Goal: Task Accomplishment & Management: Use online tool/utility

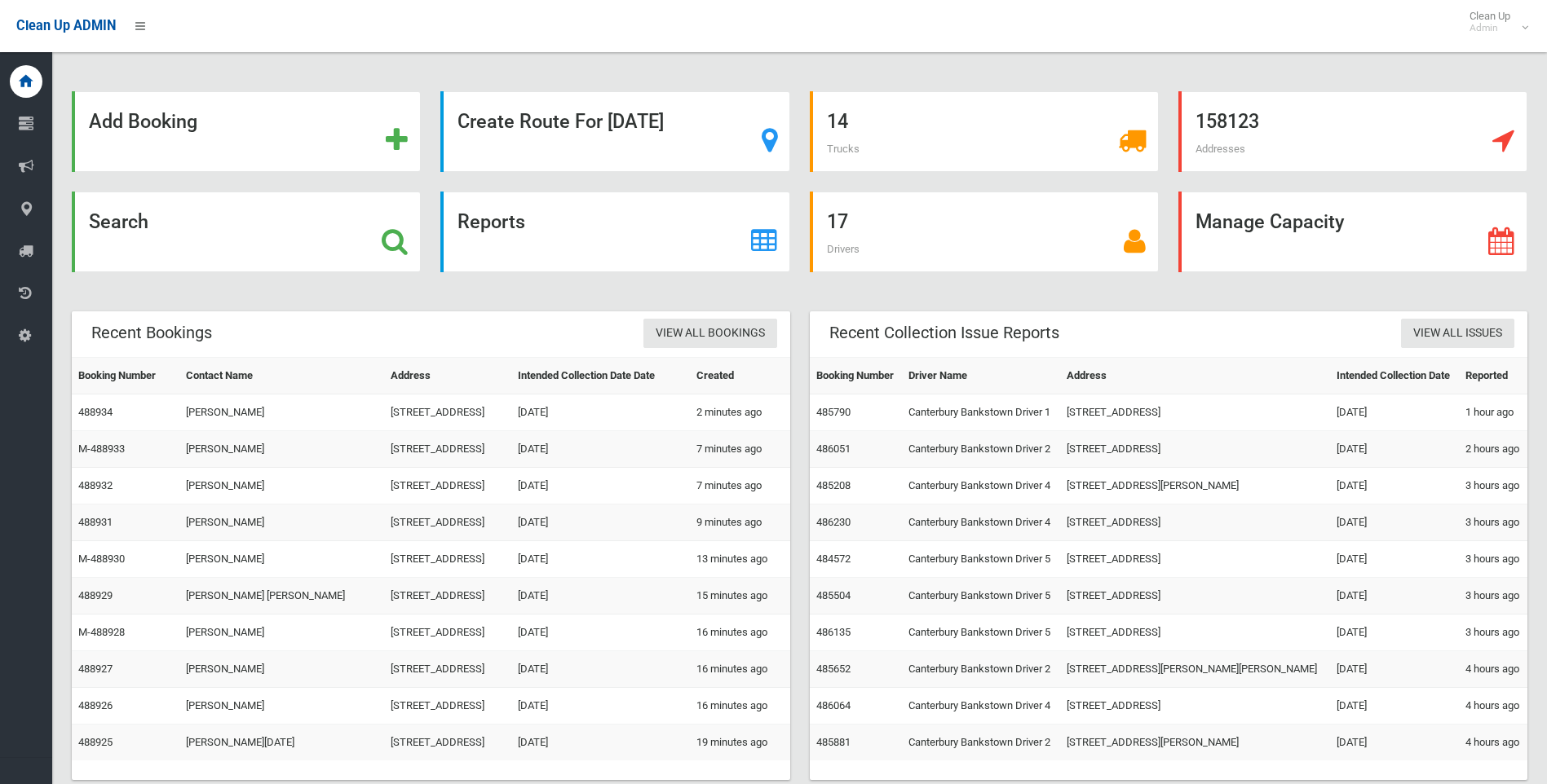
click at [131, 226] on strong "Search" at bounding box center [119, 222] width 60 height 23
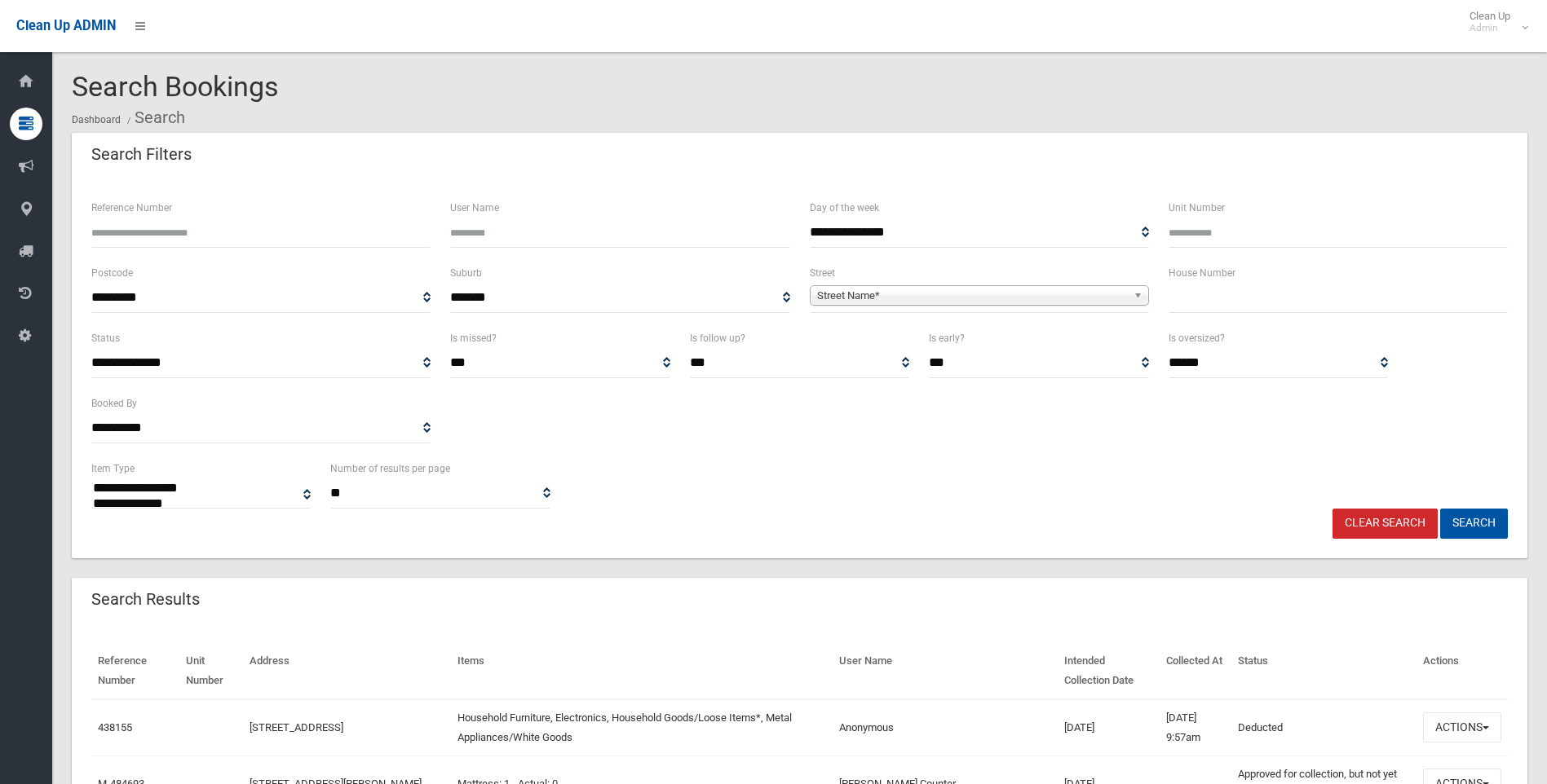
select select
click at [1197, 289] on input "text" at bounding box center [1338, 297] width 339 height 30
type input "**"
click at [856, 298] on span "Street Name*" at bounding box center [971, 296] width 310 height 19
type input "*"
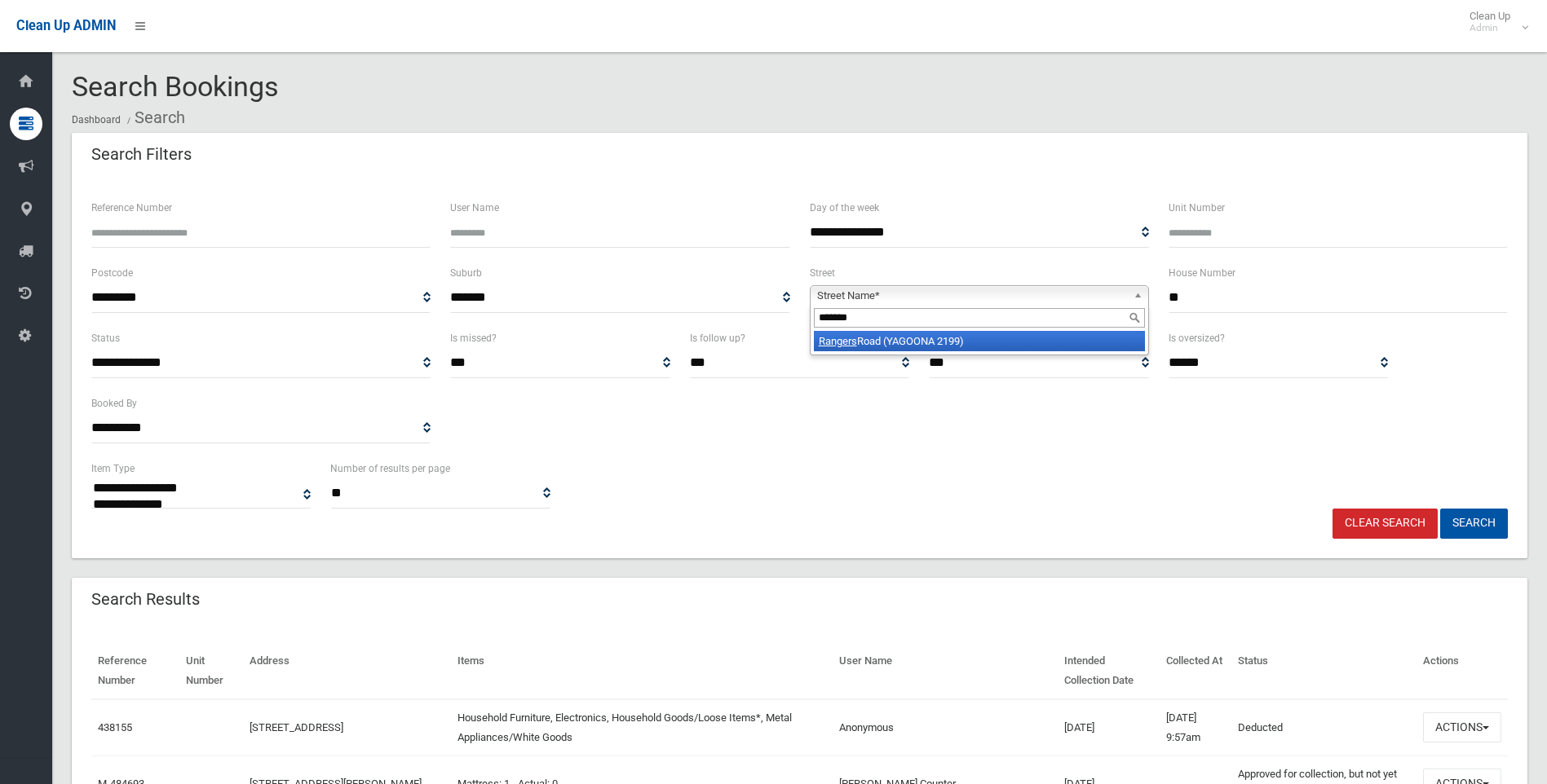
type input "*******"
click at [897, 345] on li "Rangers Road (YAGOONA 2199)" at bounding box center [979, 340] width 331 height 20
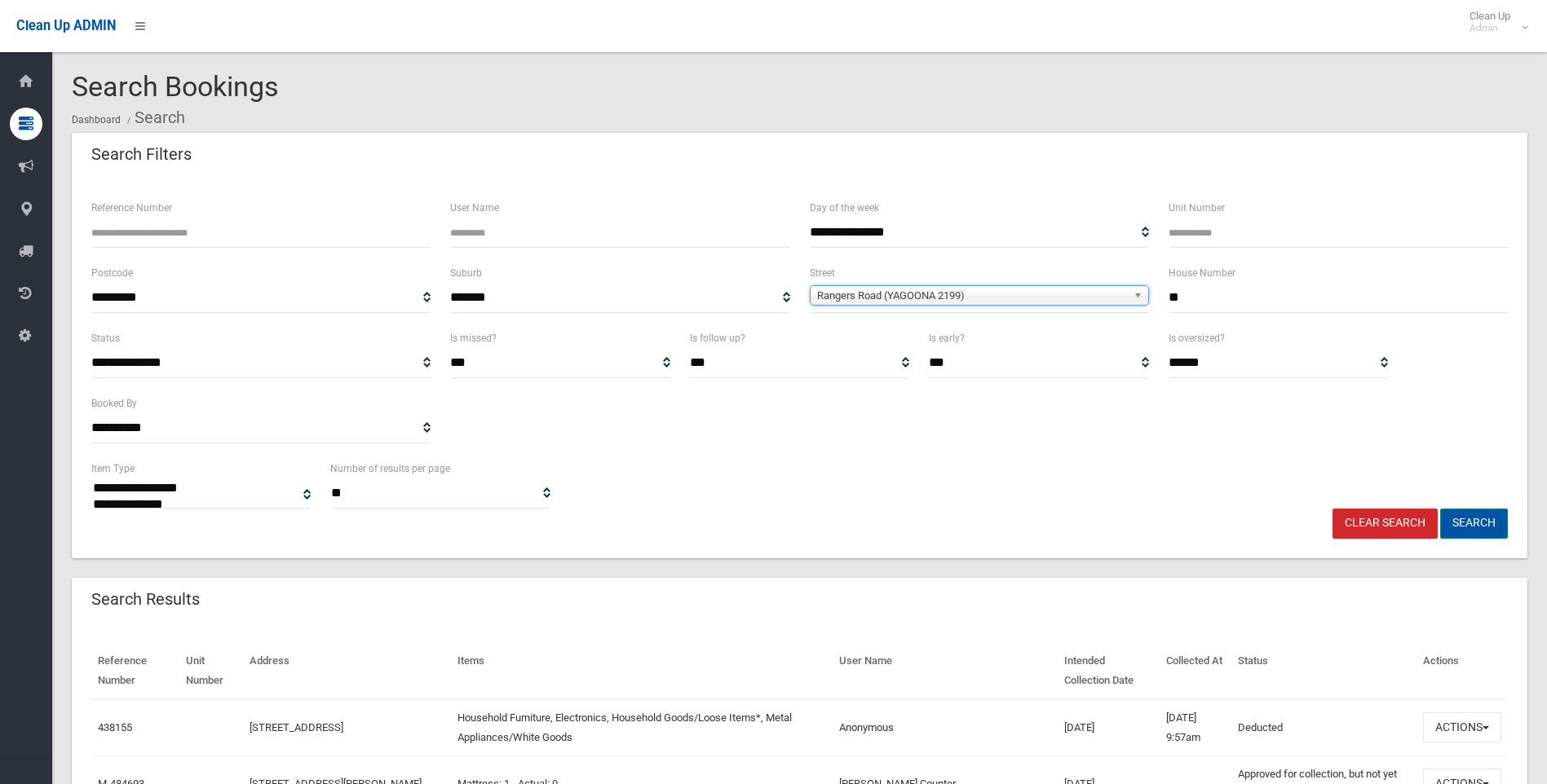
click at [1481, 519] on button "Search" at bounding box center [1474, 523] width 68 height 30
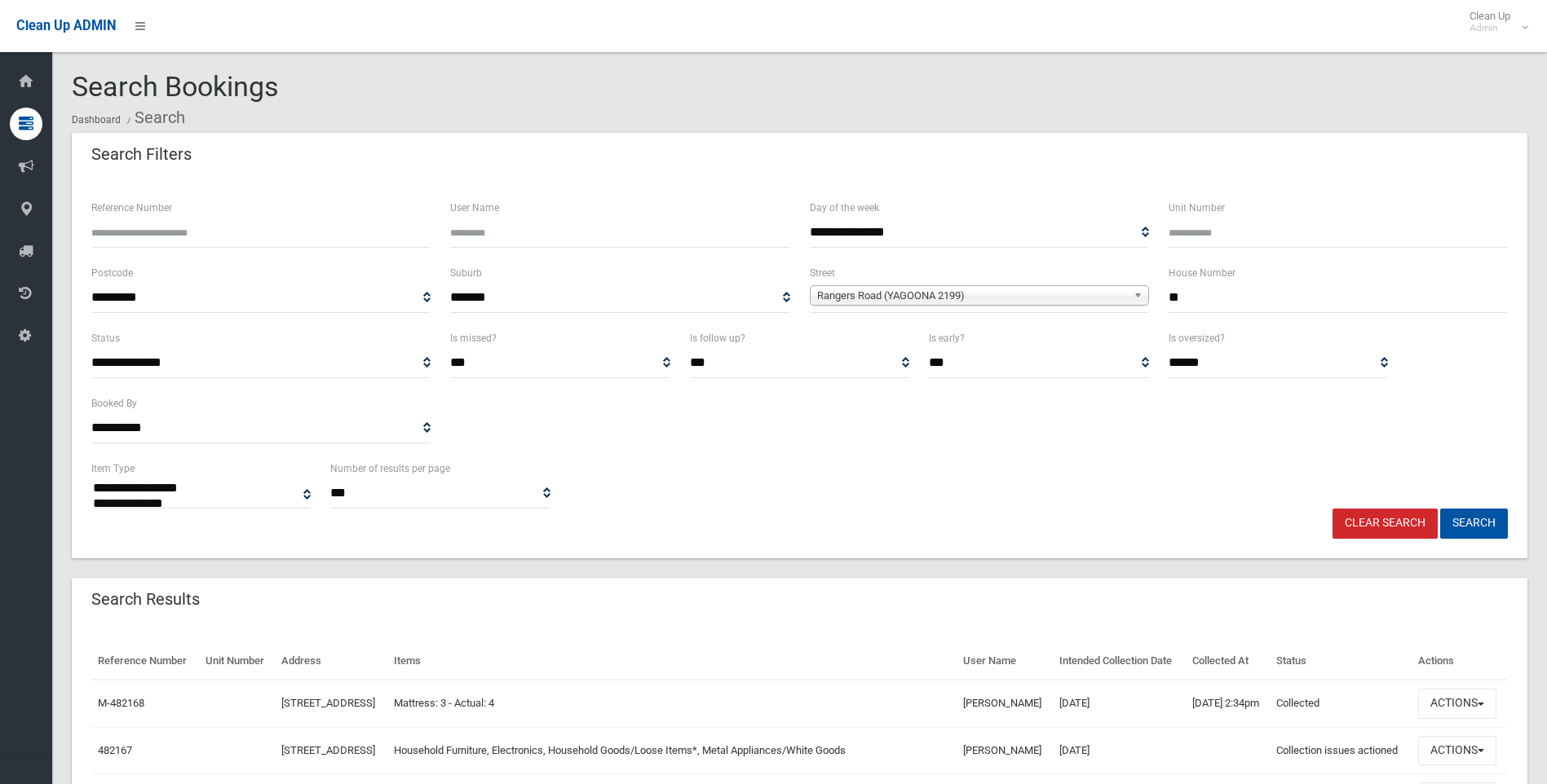
select select
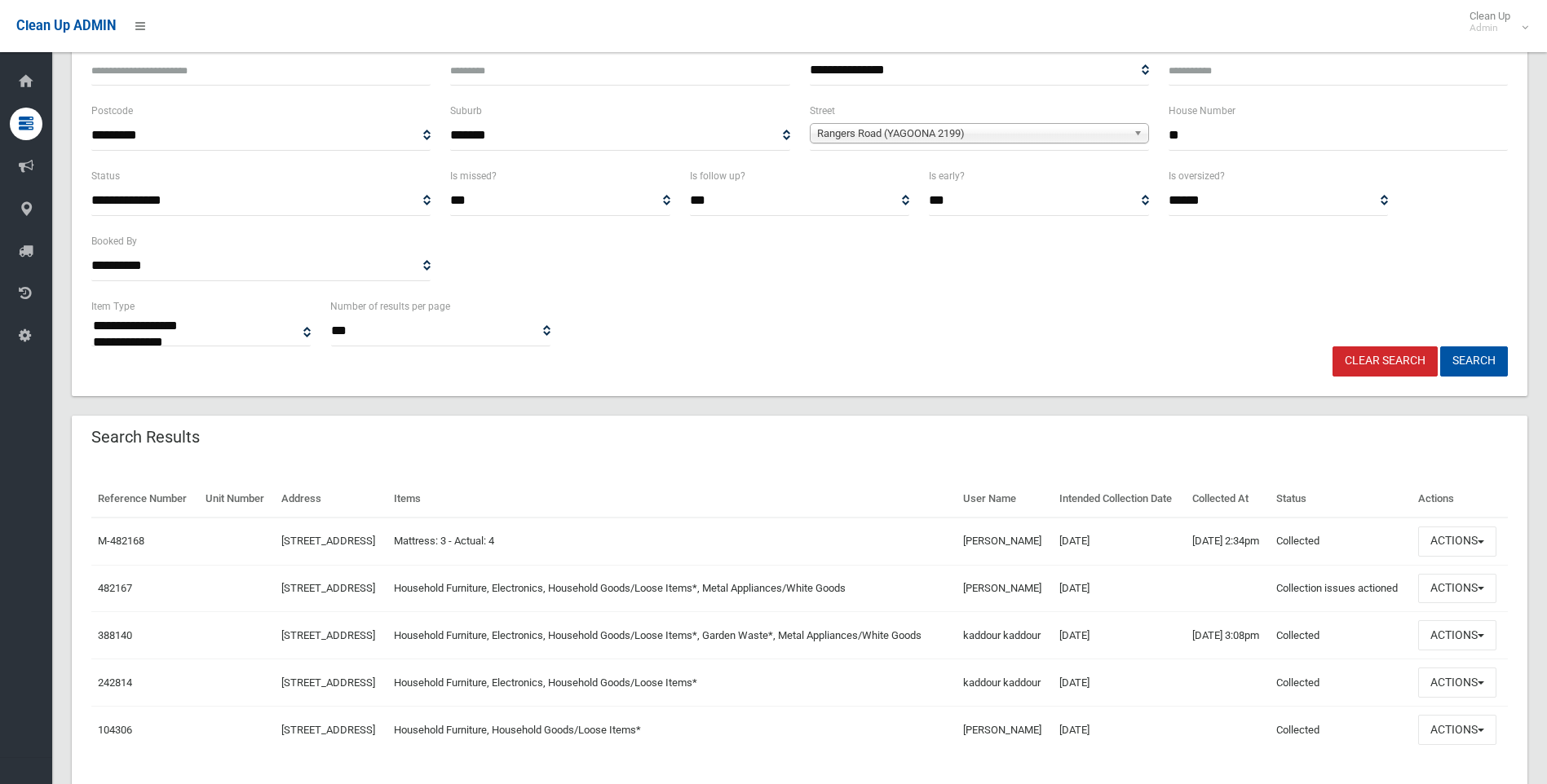
scroll to position [163, 0]
click at [1479, 604] on button "Actions" at bounding box center [1456, 587] width 78 height 30
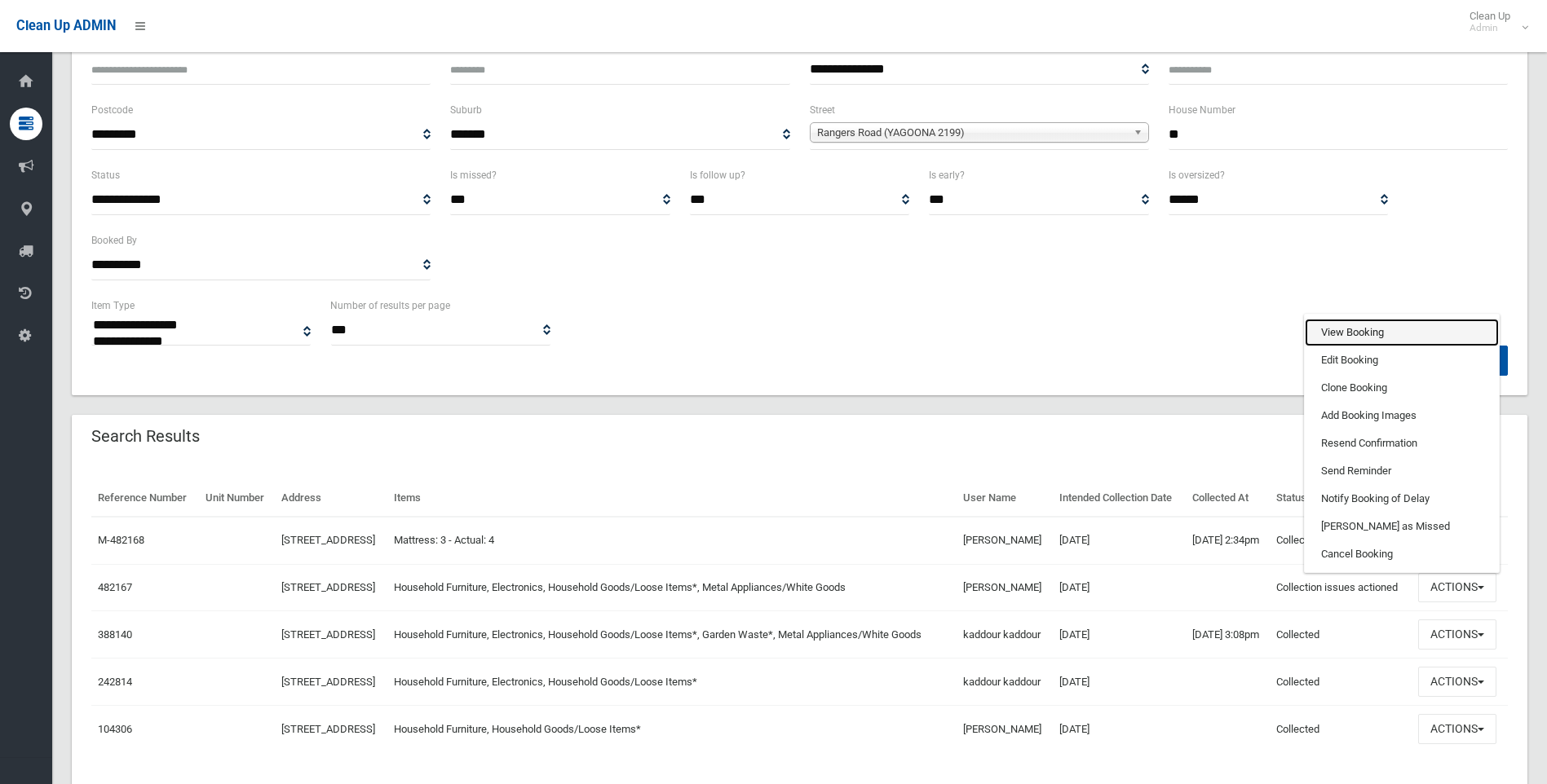
click at [1336, 346] on link "View Booking" at bounding box center [1401, 333] width 194 height 28
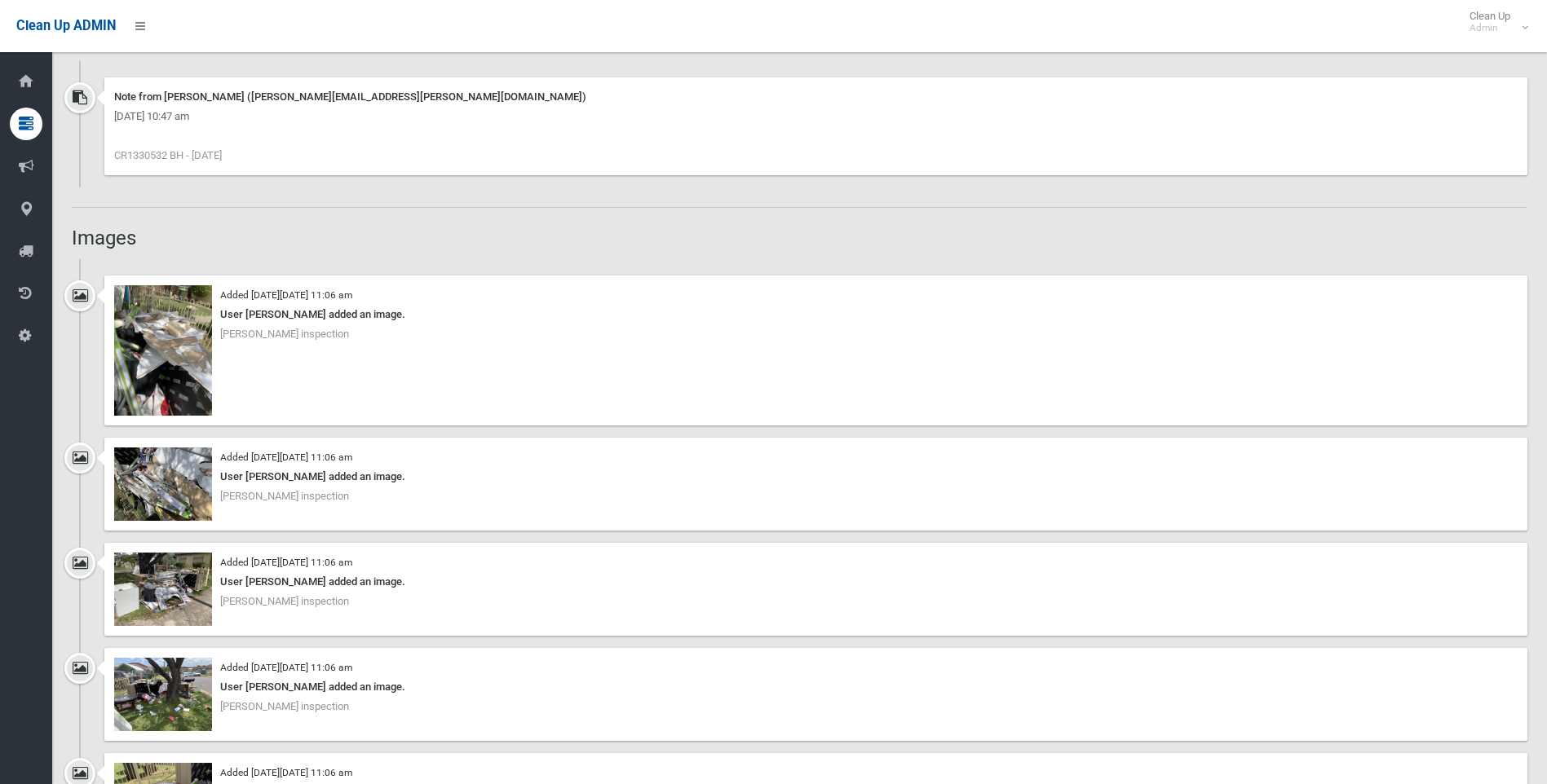
scroll to position [1223, 0]
click at [167, 371] on img at bounding box center [162, 348] width 97 height 130
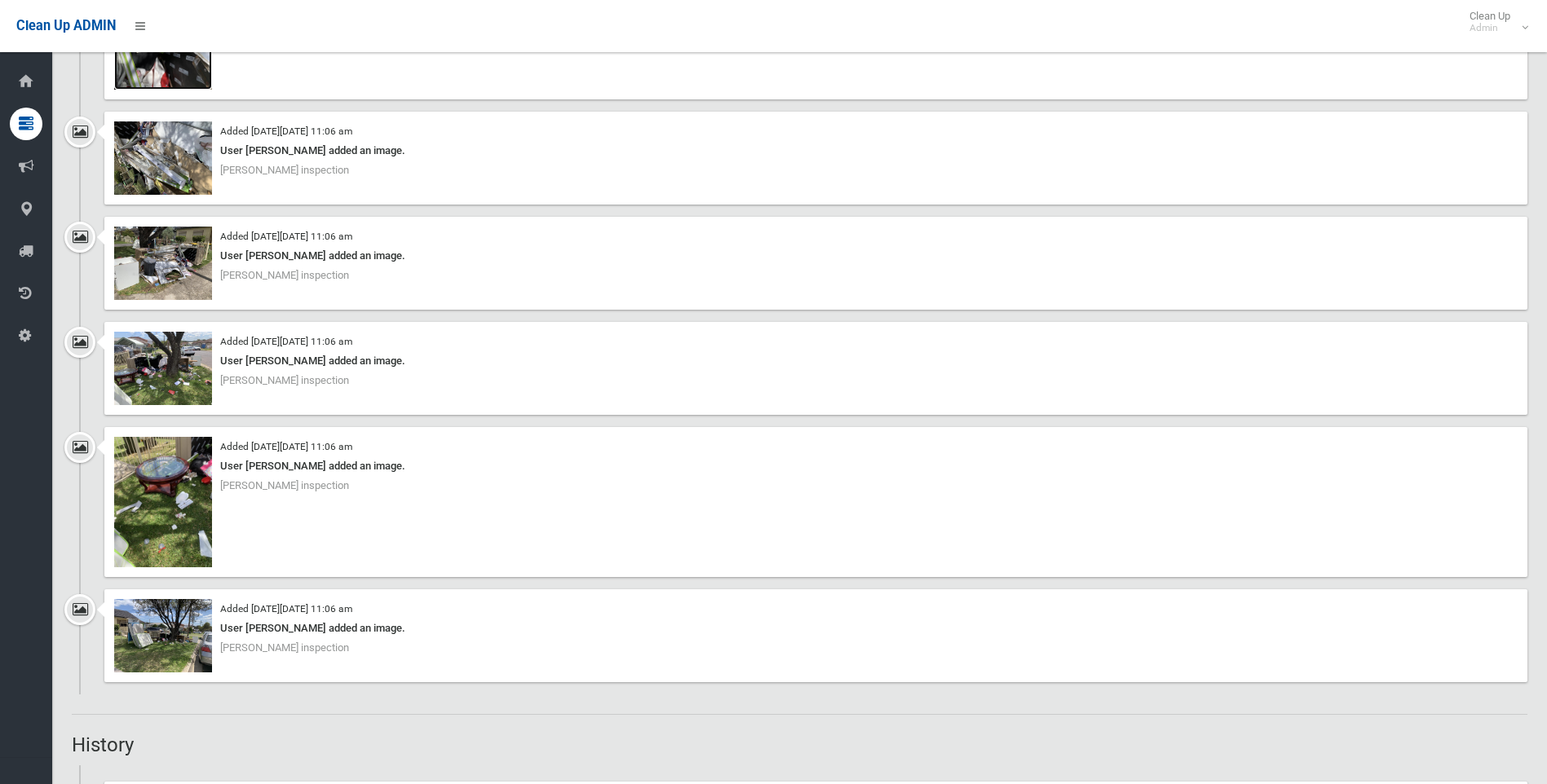
scroll to position [1549, 0]
click at [162, 608] on img at bounding box center [162, 635] width 97 height 73
click at [161, 340] on img at bounding box center [162, 366] width 97 height 73
